Goal: Information Seeking & Learning: Stay updated

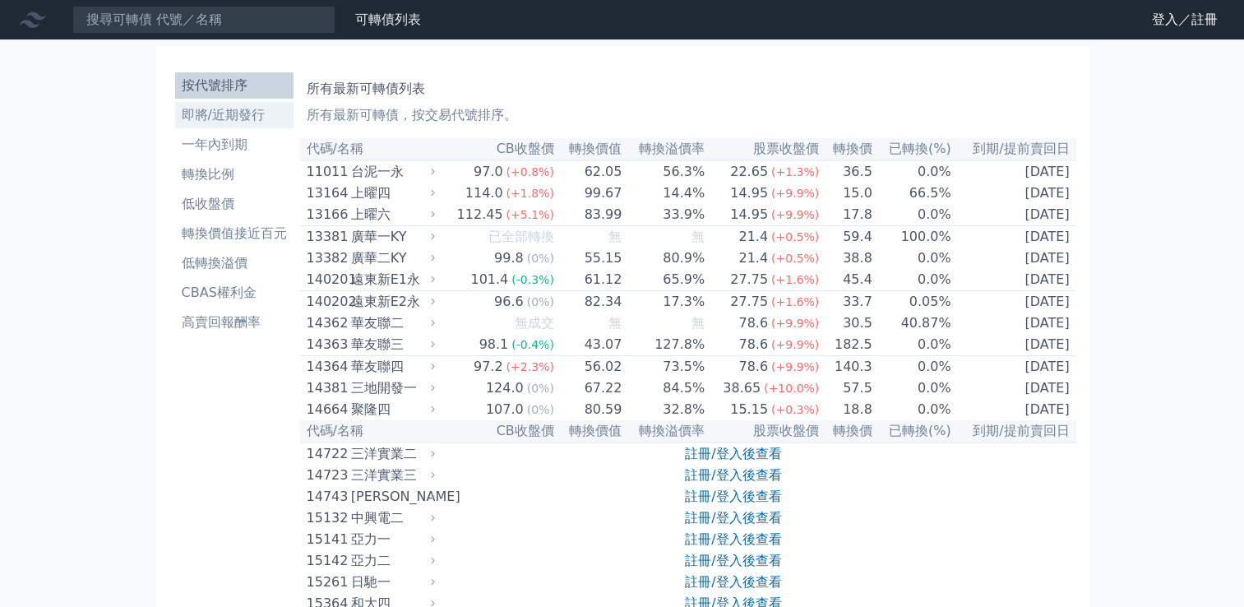
click at [257, 117] on li "即將/近期發行" at bounding box center [234, 115] width 118 height 20
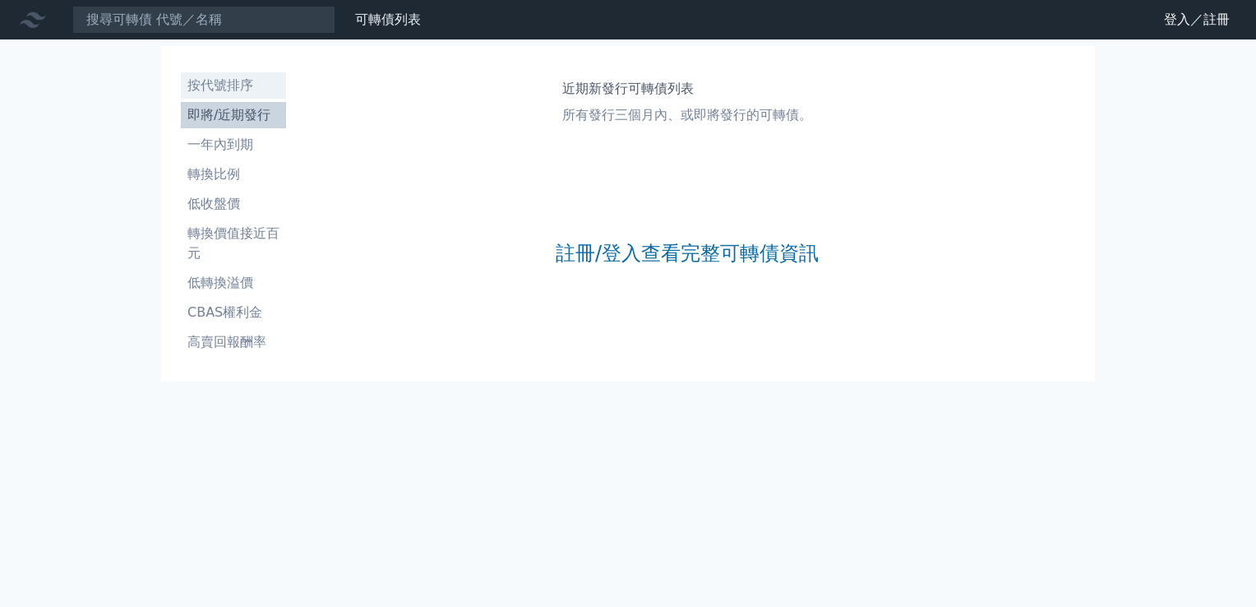
click at [254, 90] on li "按代號排序" at bounding box center [233, 86] width 105 height 20
